Goal: Information Seeking & Learning: Learn about a topic

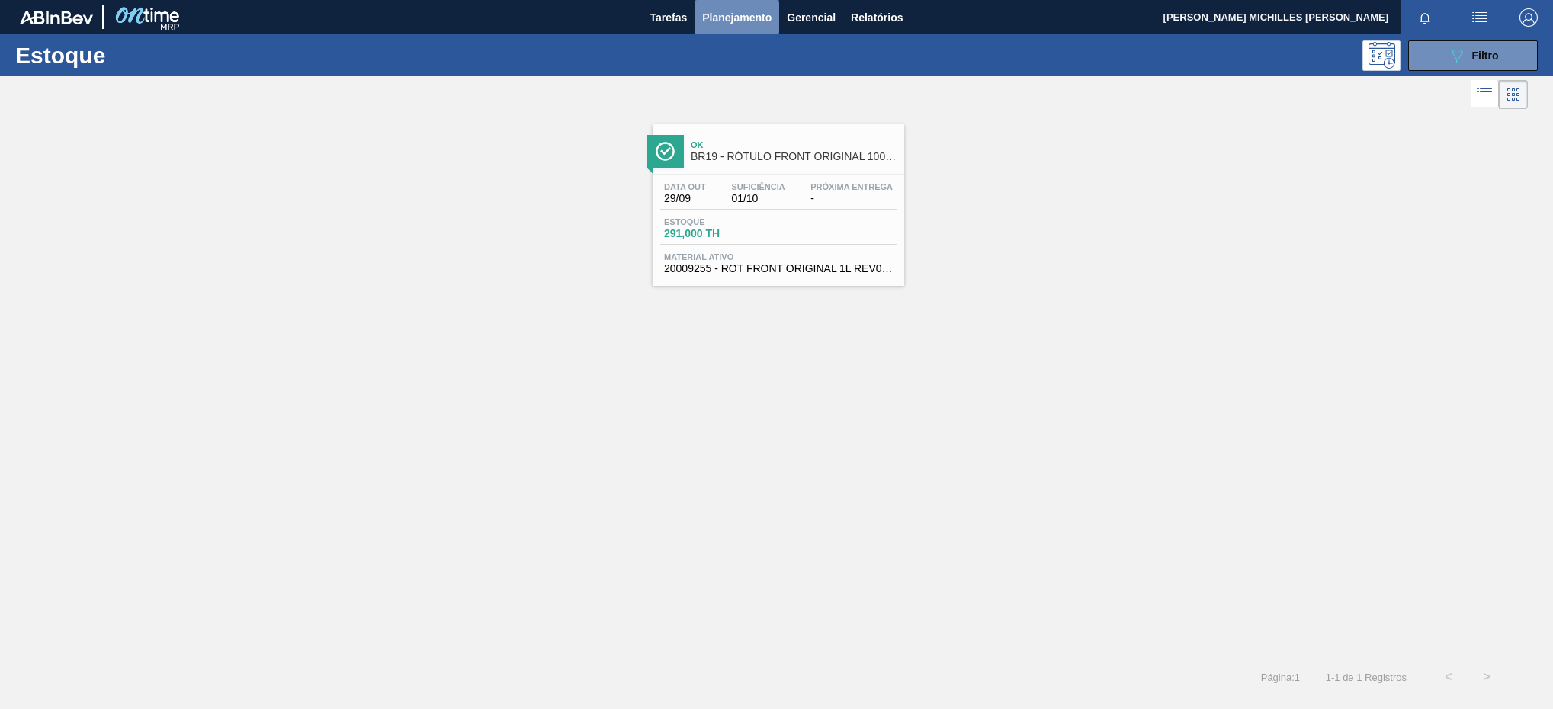
click at [743, 5] on button "Planejamento" at bounding box center [736, 17] width 85 height 34
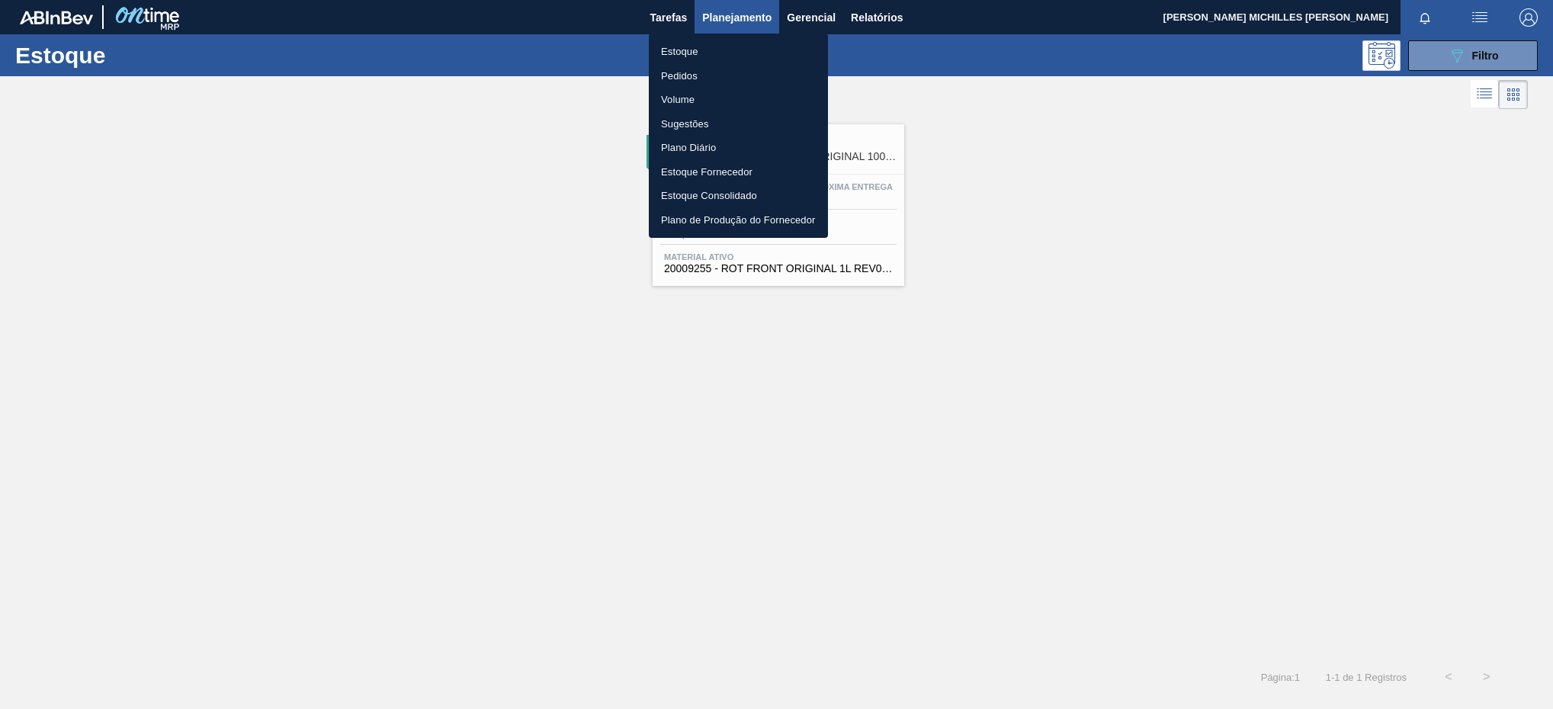
click at [755, 44] on li "Estoque" at bounding box center [738, 52] width 179 height 24
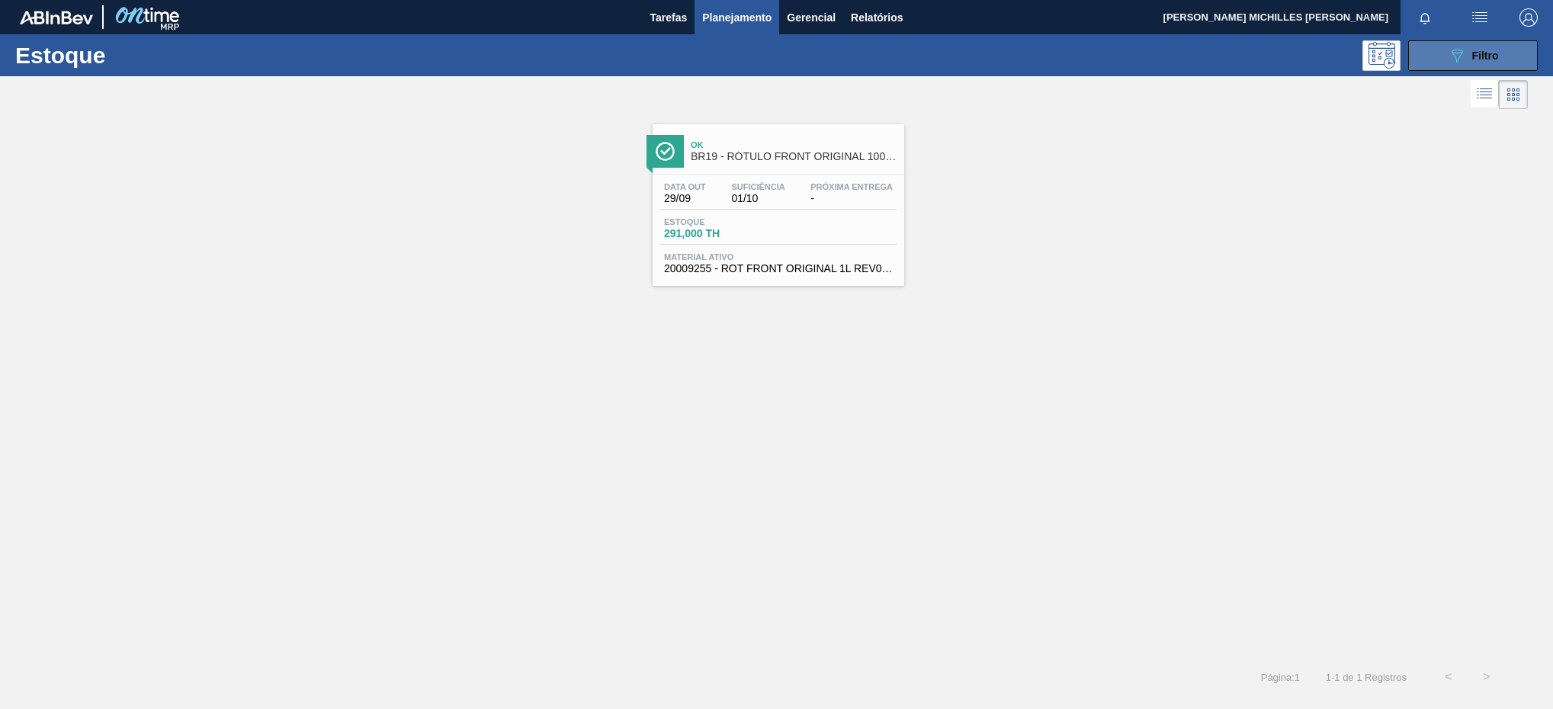
click at [1473, 59] on span "Filtro" at bounding box center [1485, 56] width 27 height 12
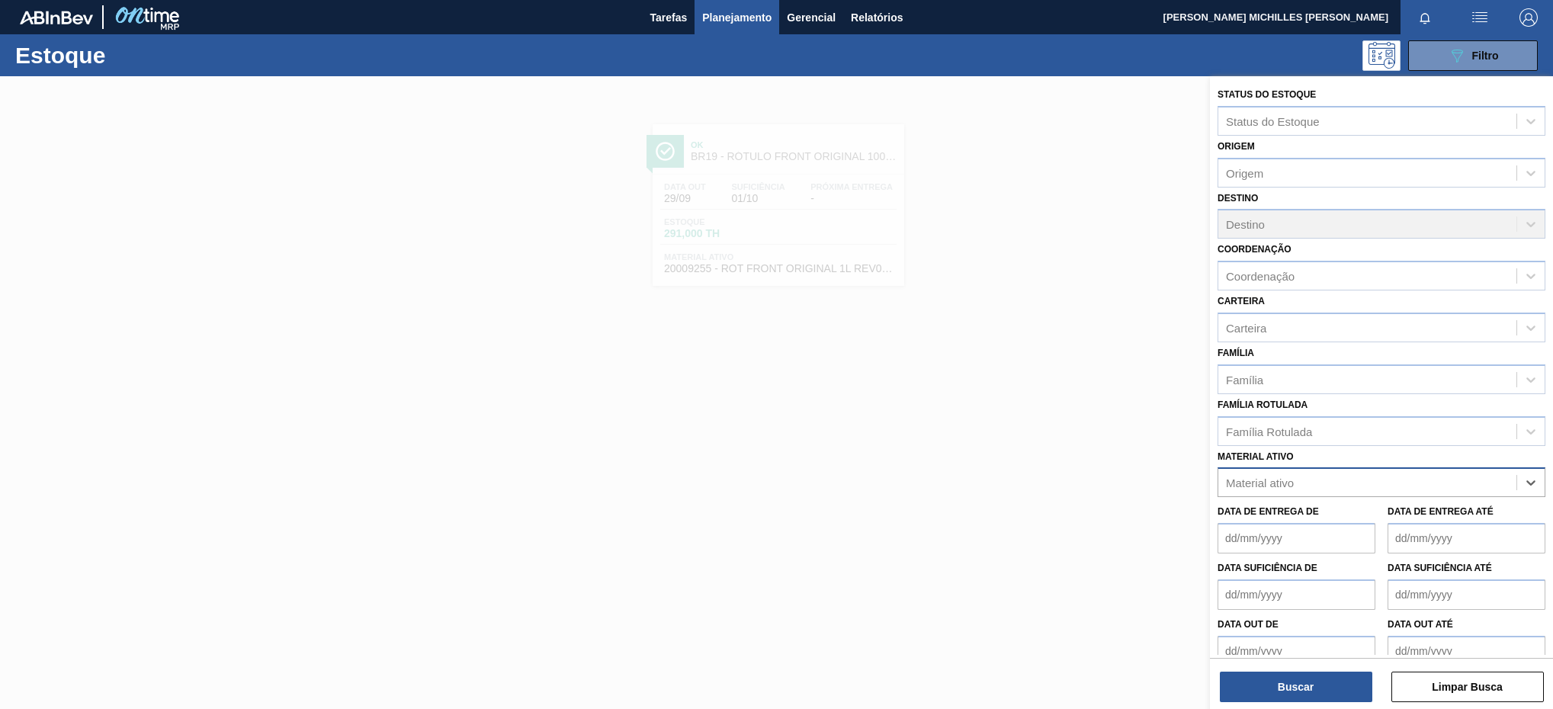
paste ativo "30003623"
type ativo "30003623"
click at [1432, 524] on div "30003623 - FILME STRETCH;500 MM;23 MICRA;;HISTRETCH" at bounding box center [1381, 520] width 328 height 28
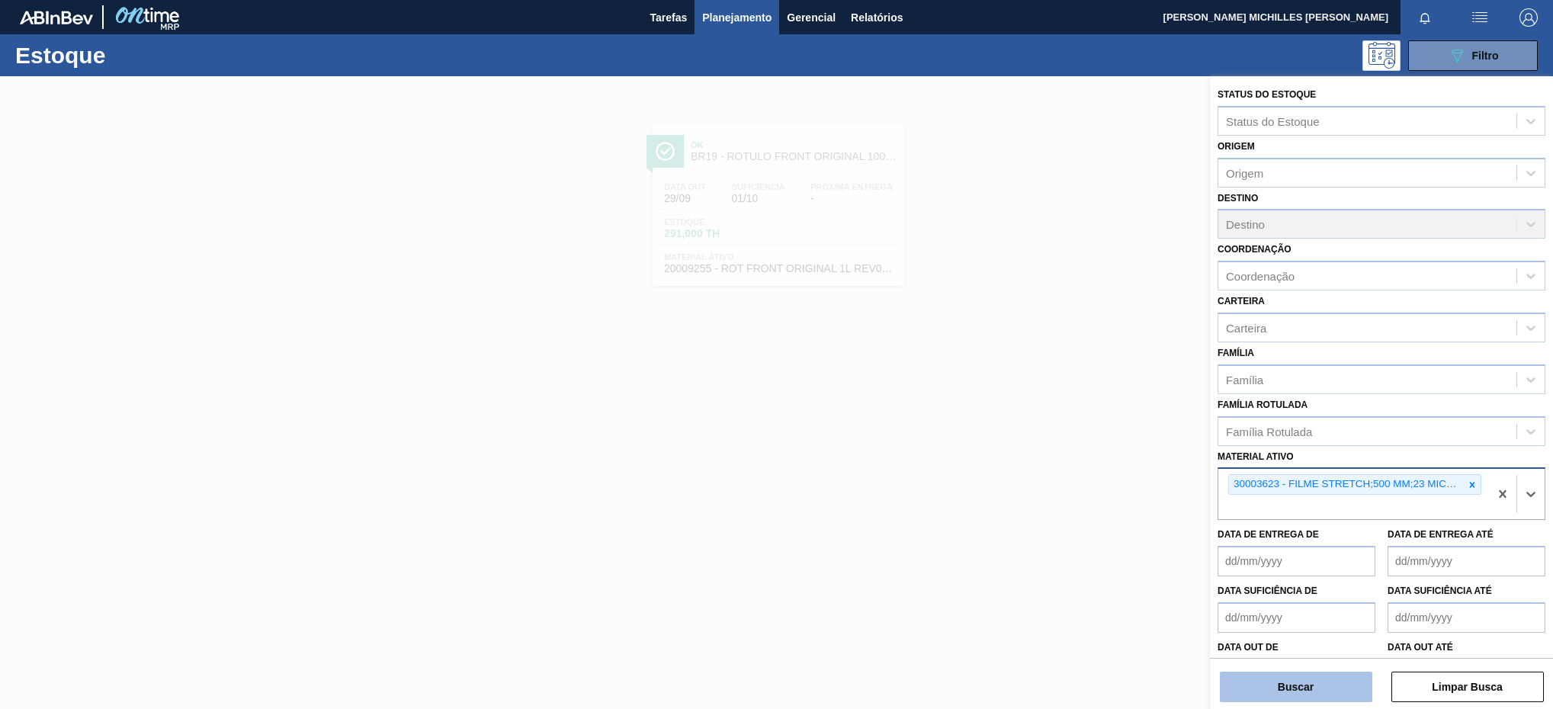
click at [1306, 686] on button "Buscar" at bounding box center [1296, 687] width 152 height 30
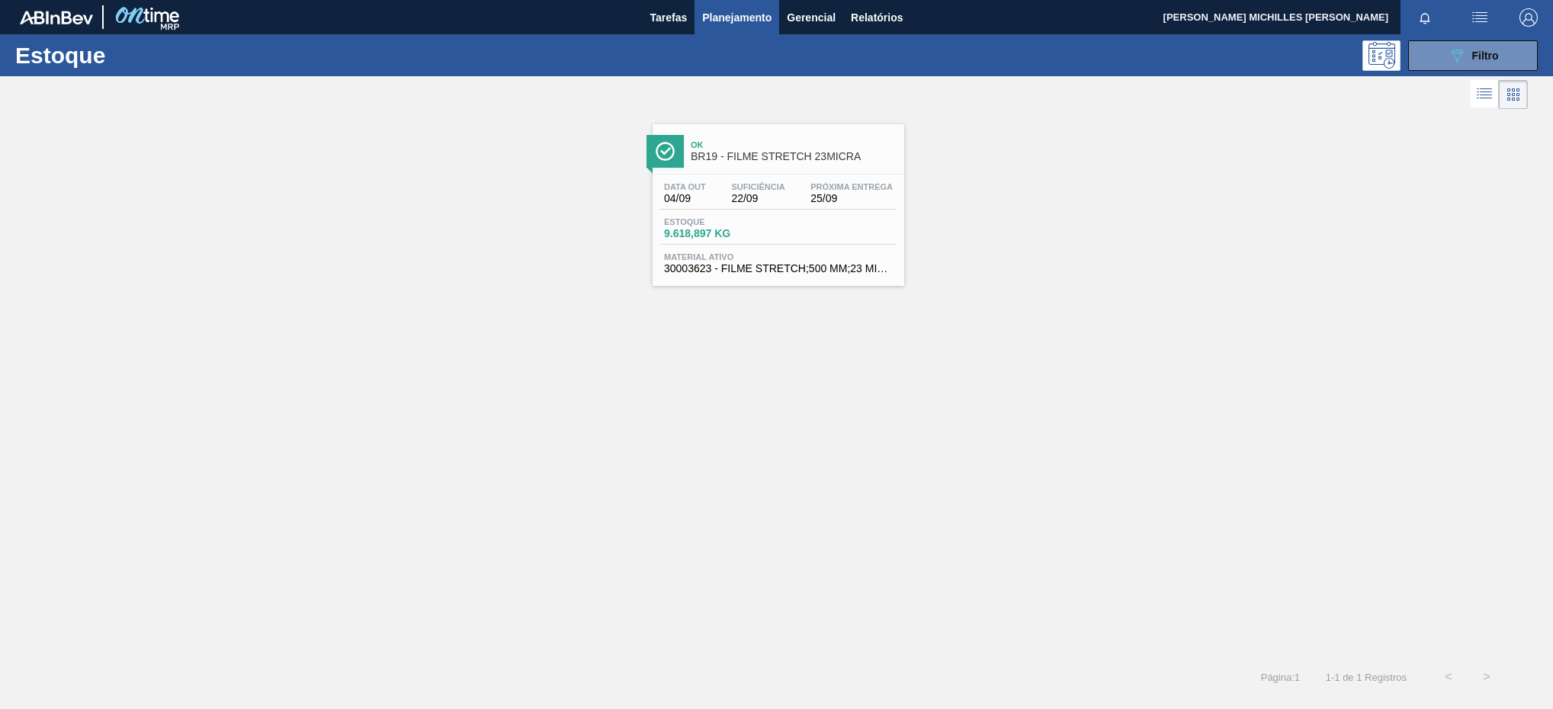
click at [810, 162] on span "BR19 - FILME STRETCH 23MICRA" at bounding box center [794, 156] width 206 height 11
